Goal: Transaction & Acquisition: Download file/media

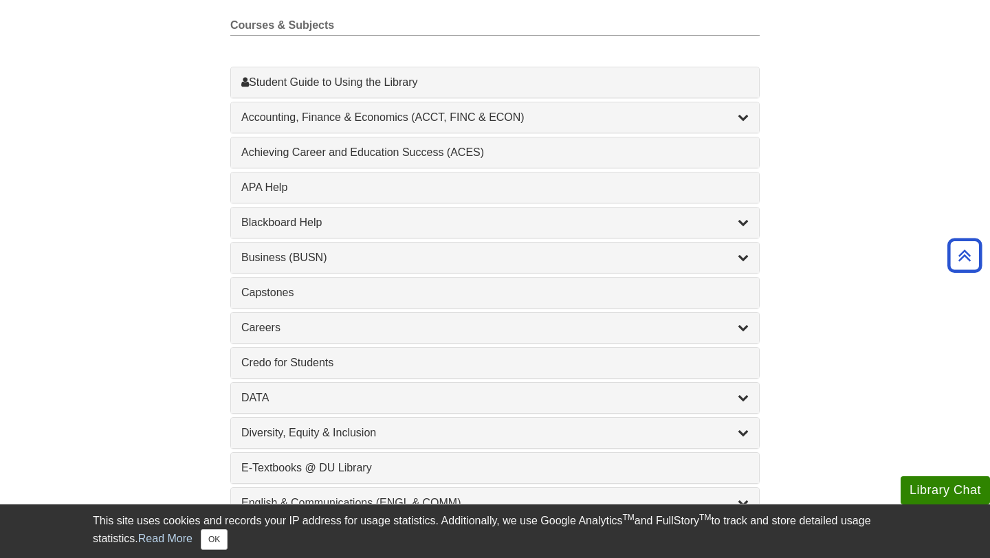
scroll to position [400, 0]
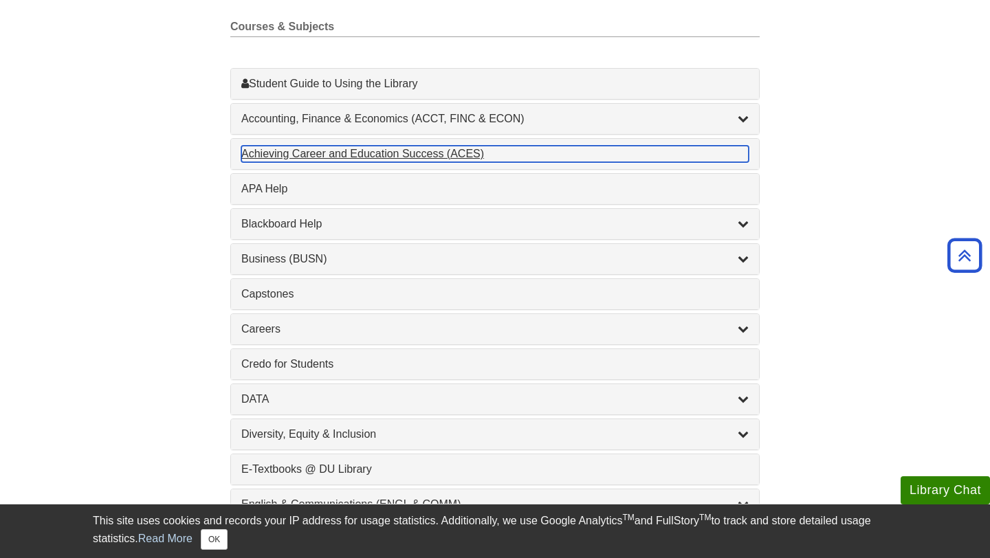
click at [549, 158] on div "Achieving Career and Education Success (ACES) , 1 guides" at bounding box center [494, 154] width 507 height 17
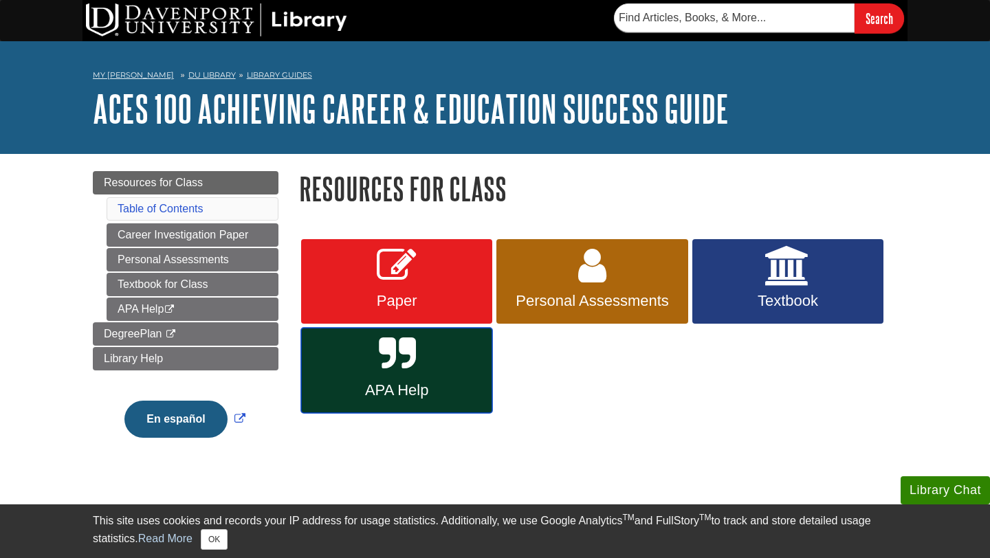
click at [382, 366] on icon at bounding box center [397, 355] width 36 height 40
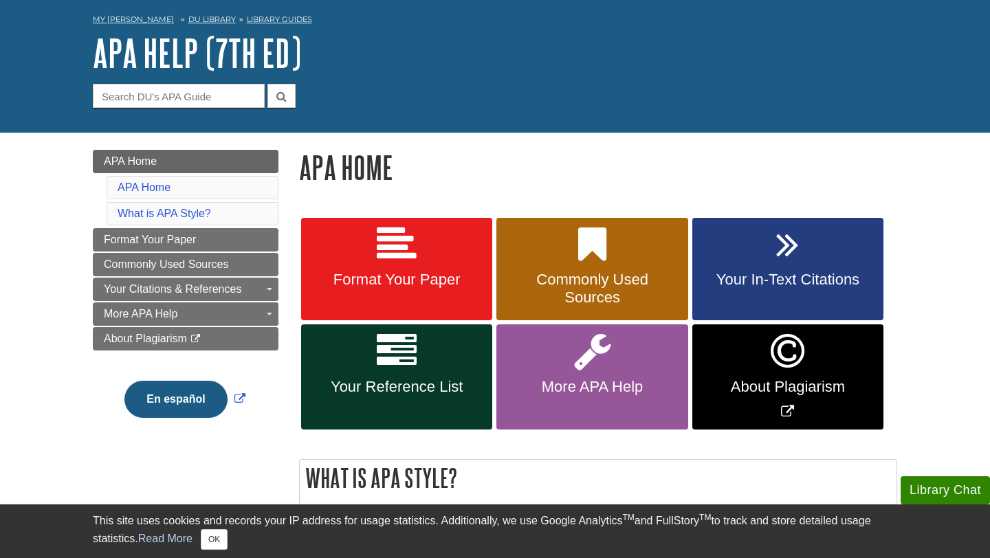
scroll to position [57, 0]
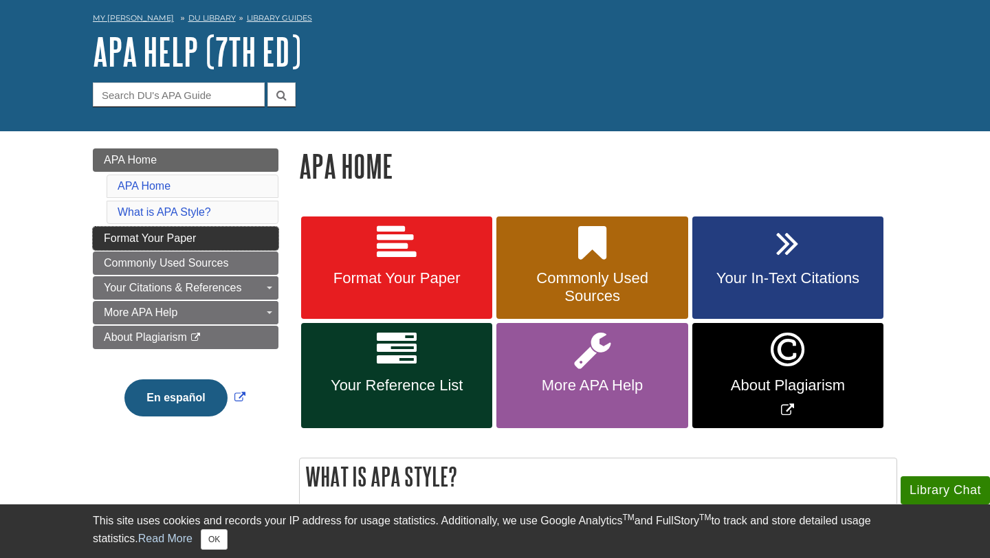
click at [253, 234] on link "Format Your Paper" at bounding box center [186, 238] width 186 height 23
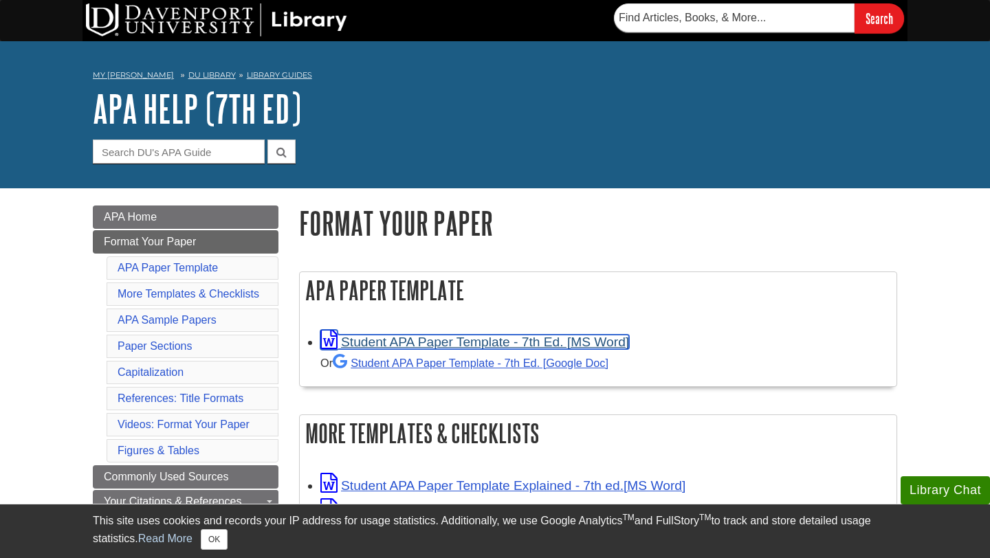
click at [408, 343] on link "Student APA Paper Template - 7th Ed. [MS Word]" at bounding box center [474, 342] width 309 height 14
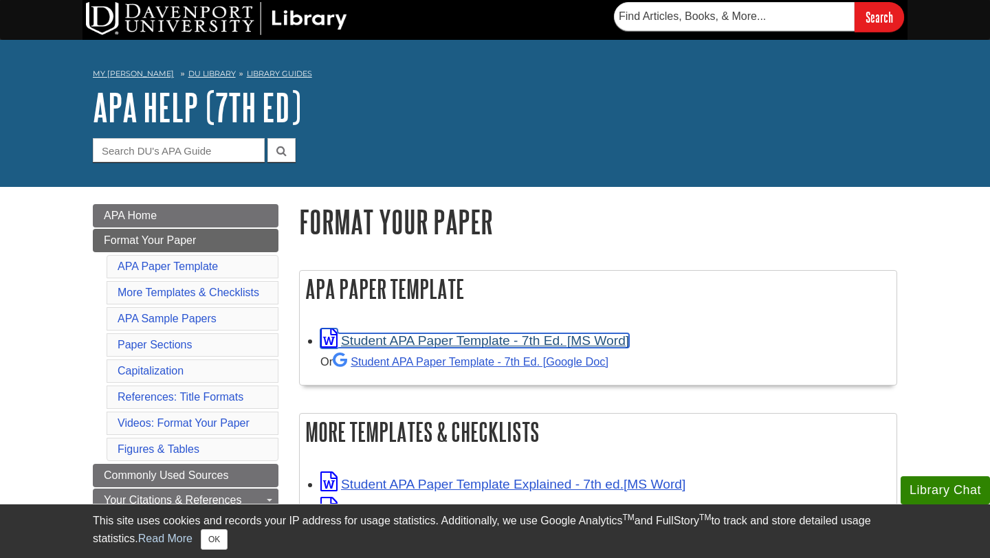
click at [409, 342] on link "Student APA Paper Template - 7th Ed. [MS Word]" at bounding box center [474, 341] width 309 height 14
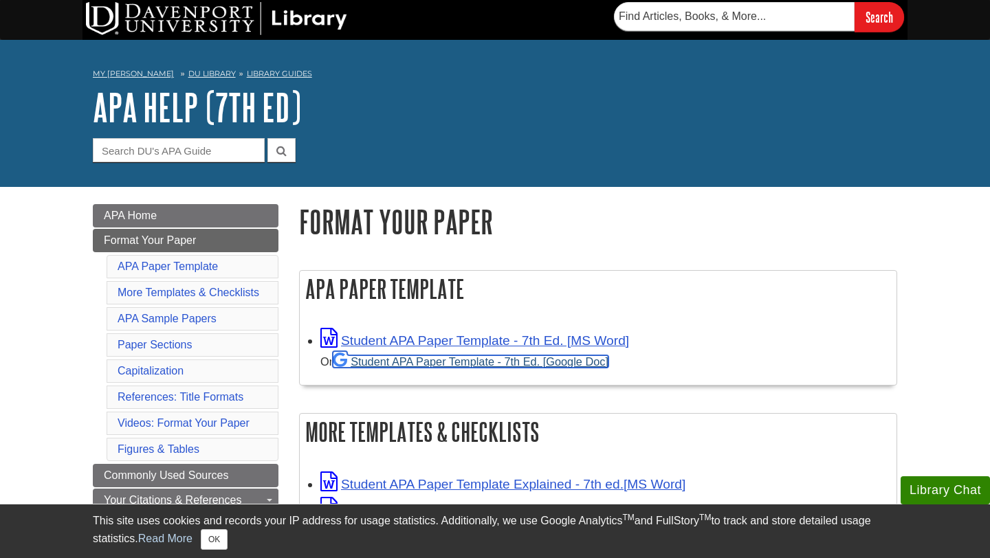
click at [475, 364] on link "Student APA Paper Template - 7th Ed. [Google Doc]" at bounding box center [471, 362] width 276 height 12
